Goal: Transaction & Acquisition: Book appointment/travel/reservation

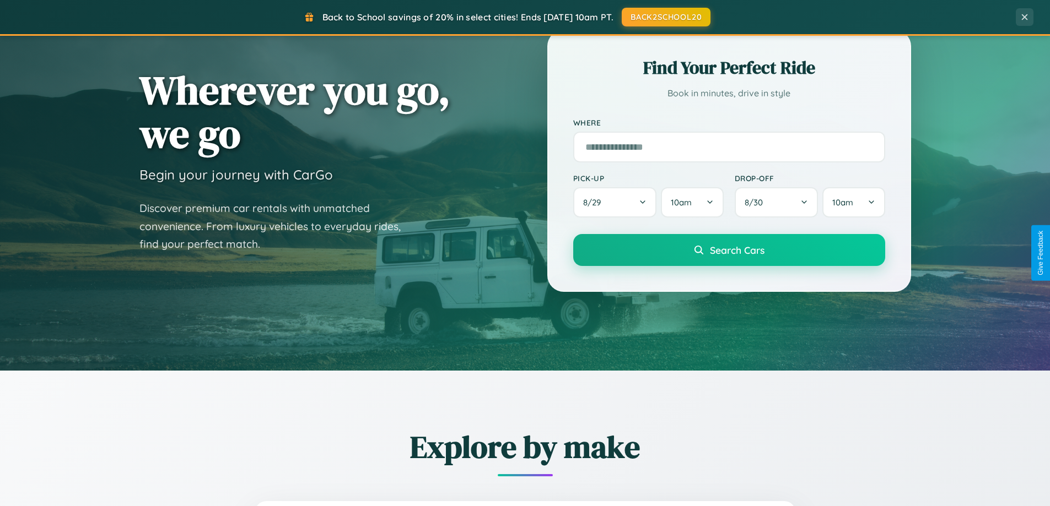
scroll to position [475, 0]
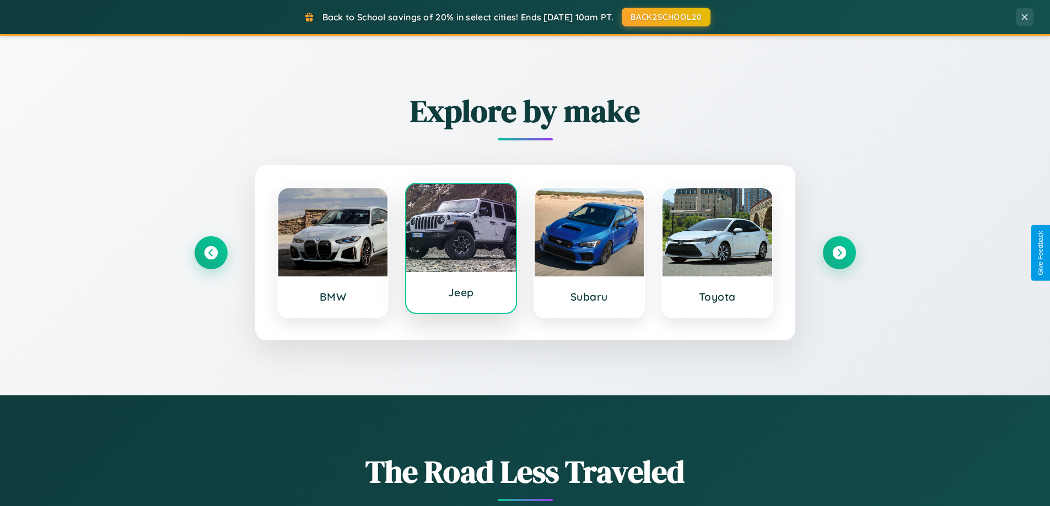
click at [461, 253] on div at bounding box center [461, 228] width 110 height 88
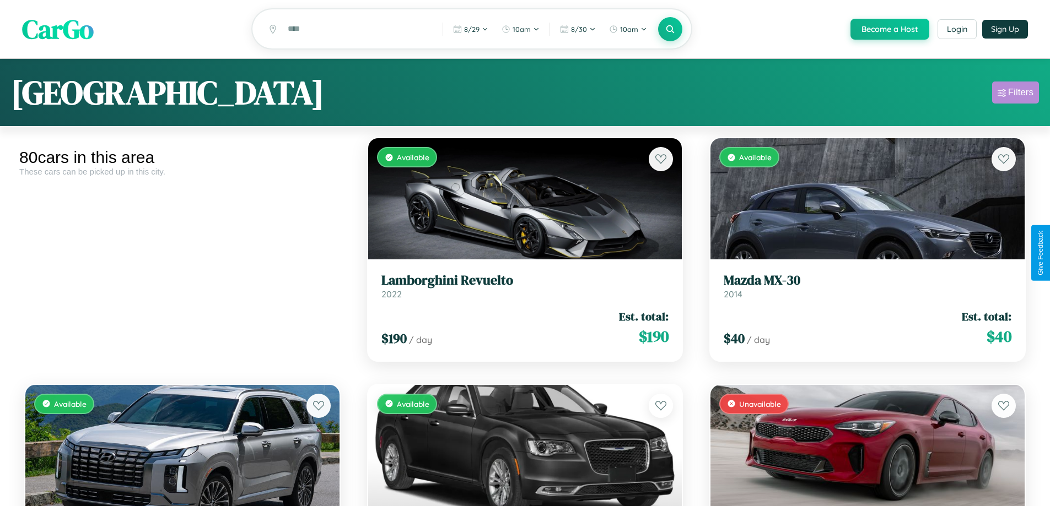
click at [1015, 94] on div "Filters" at bounding box center [1020, 92] width 25 height 11
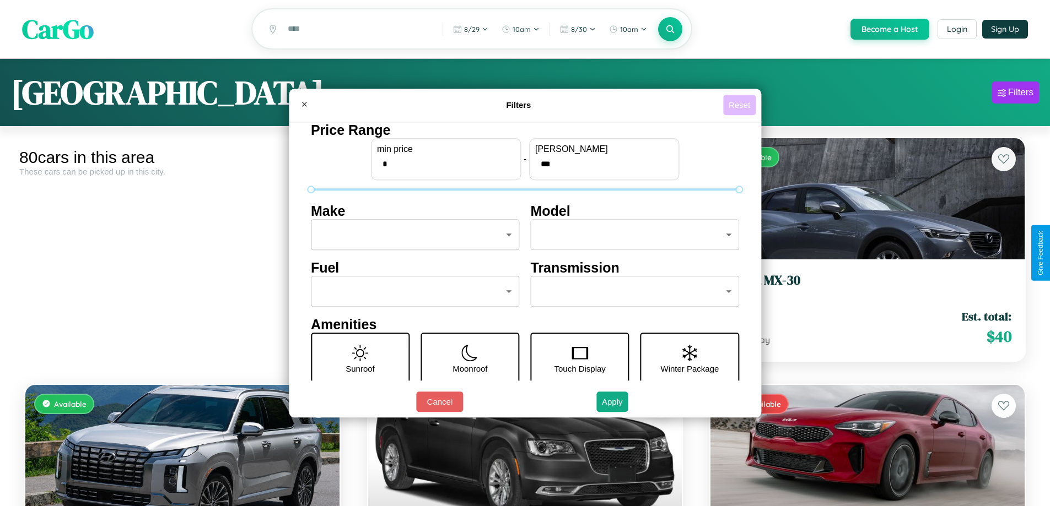
click at [741, 105] on button "Reset" at bounding box center [739, 105] width 33 height 20
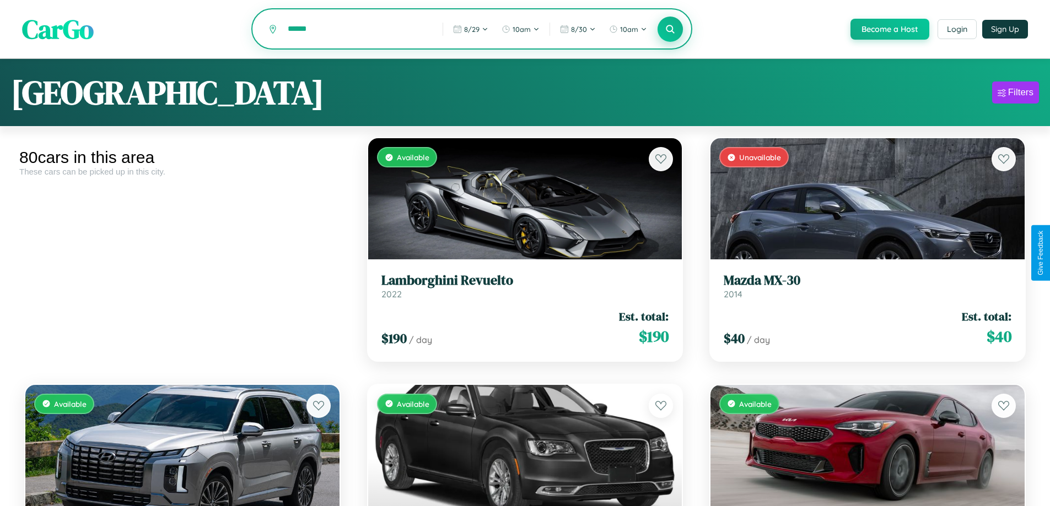
type input "******"
click at [669, 30] on icon at bounding box center [670, 29] width 10 height 10
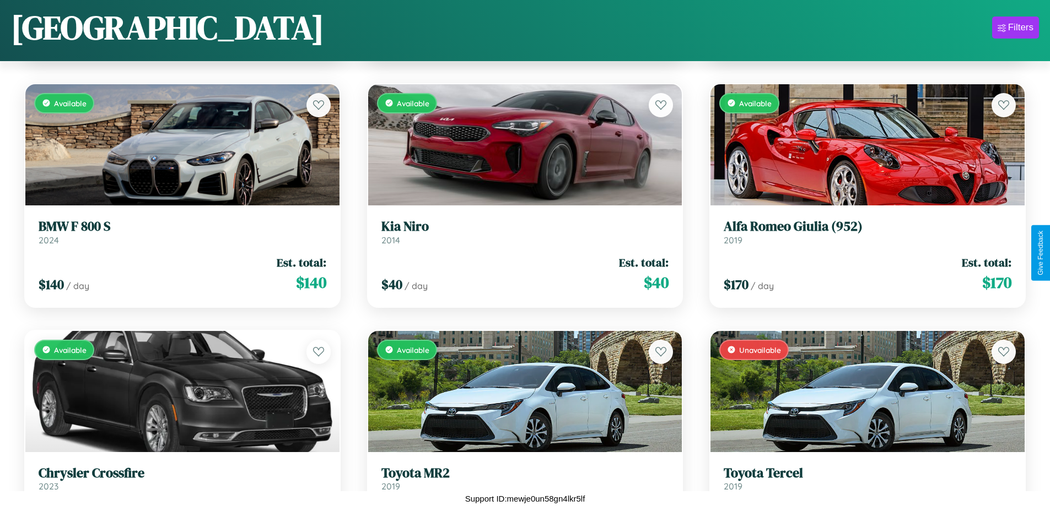
scroll to position [4350, 0]
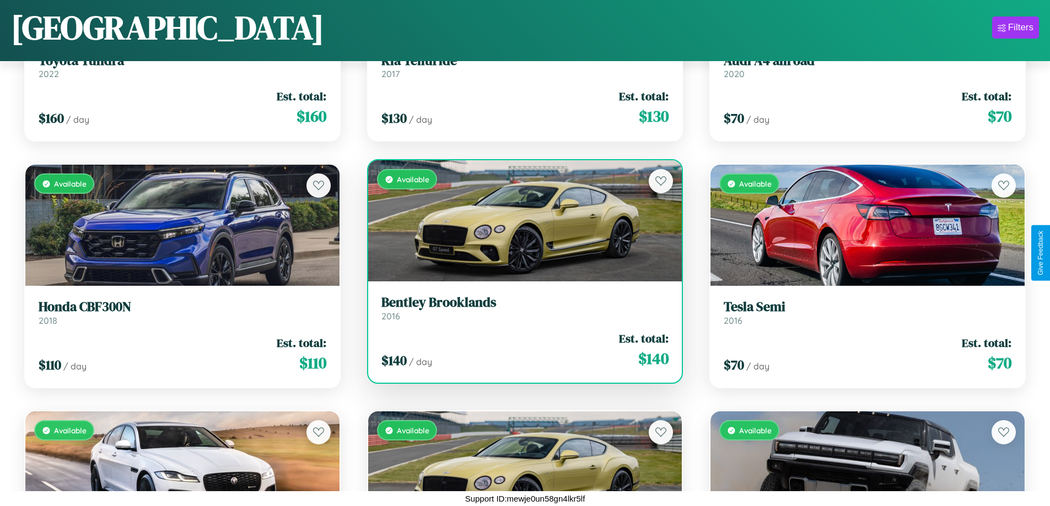
click at [520, 311] on link "Bentley Brooklands 2016" at bounding box center [525, 308] width 288 height 27
